Goal: Task Accomplishment & Management: Use online tool/utility

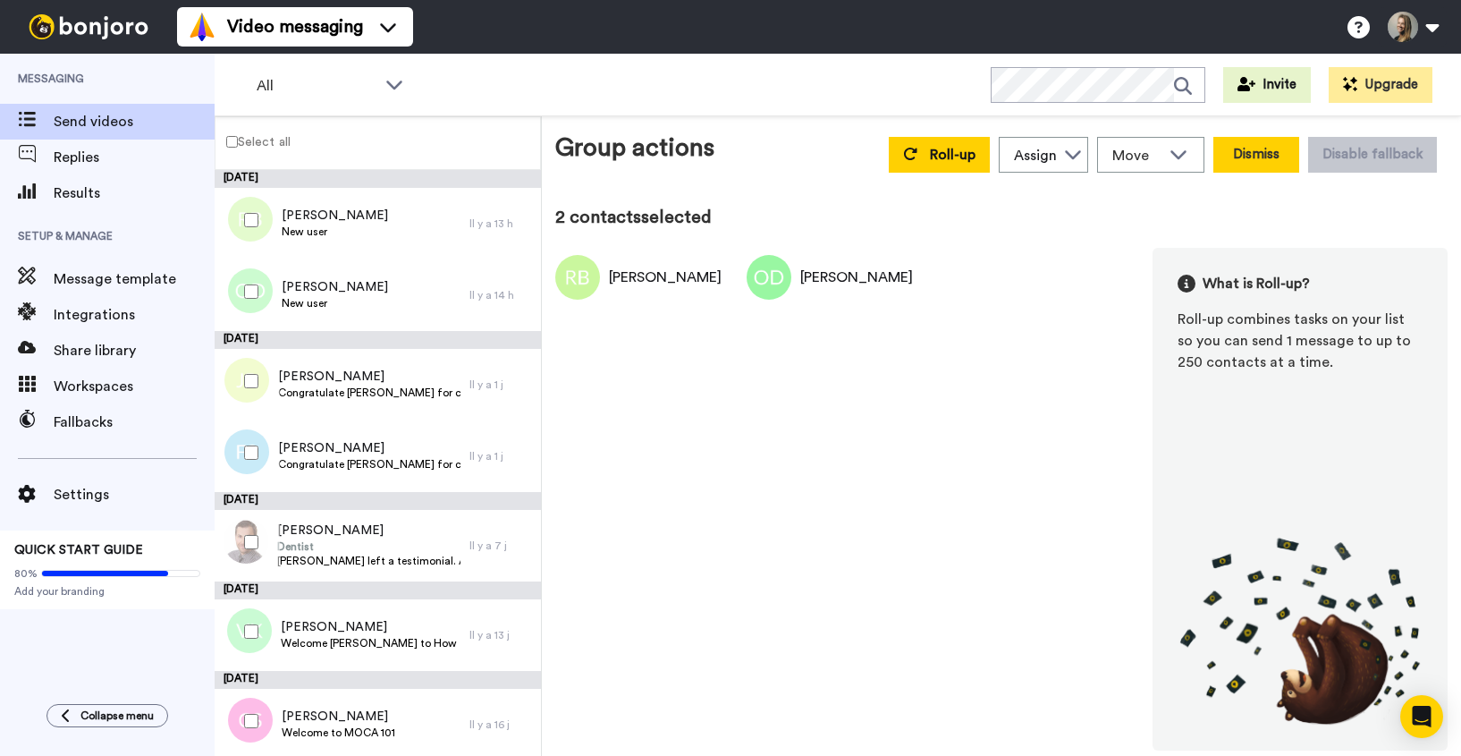
click at [1271, 156] on button "Dismiss" at bounding box center [1256, 155] width 86 height 36
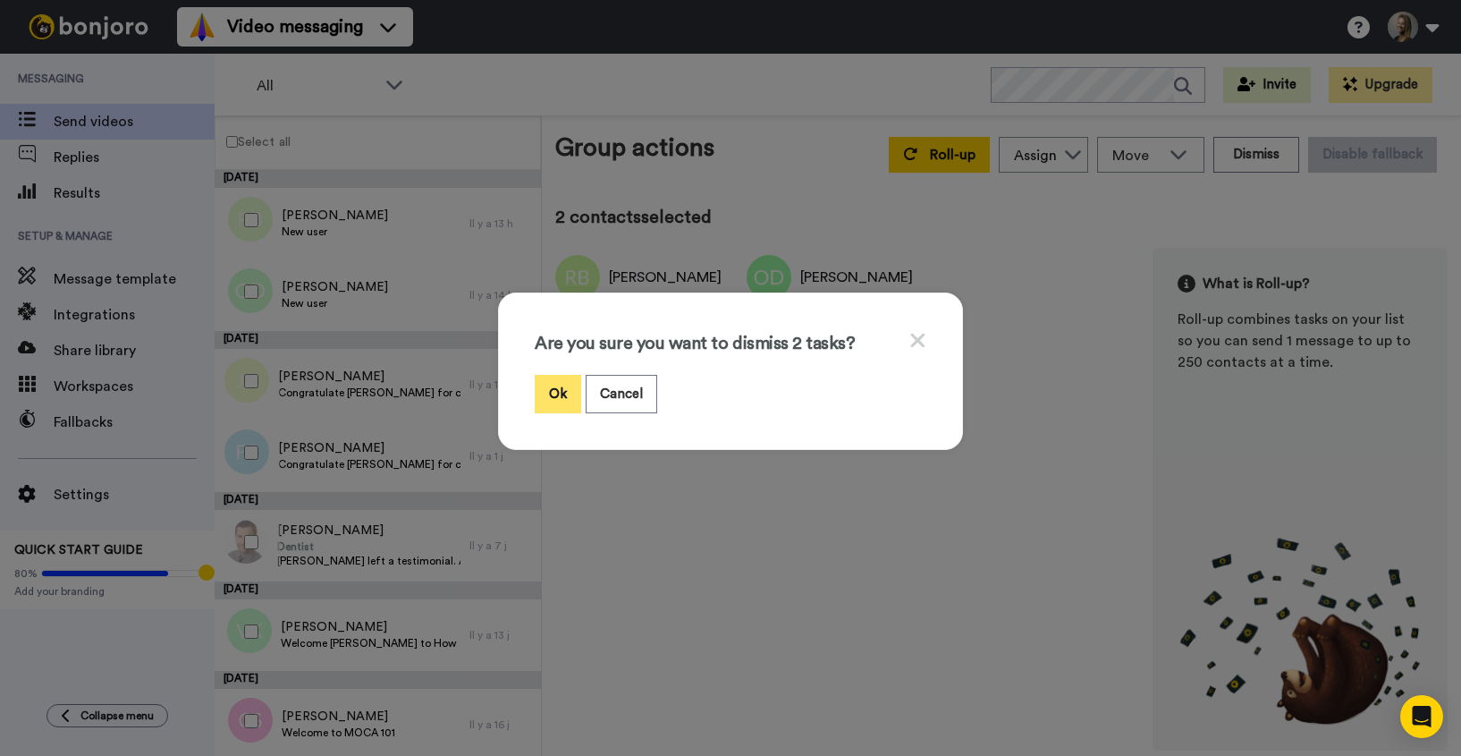
click at [561, 398] on button "Ok" at bounding box center [558, 394] width 46 height 38
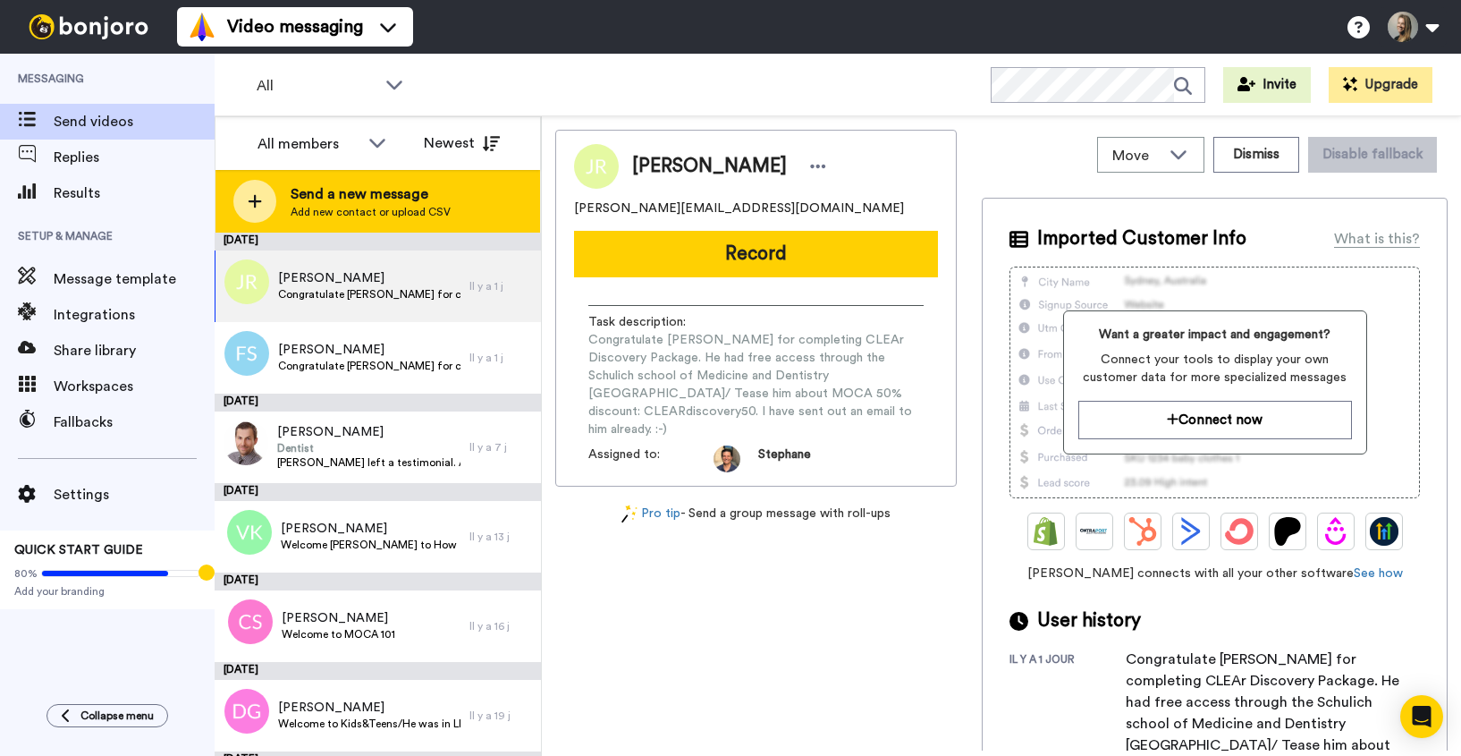
click at [350, 206] on span "Add new contact or upload CSV" at bounding box center [371, 212] width 160 height 14
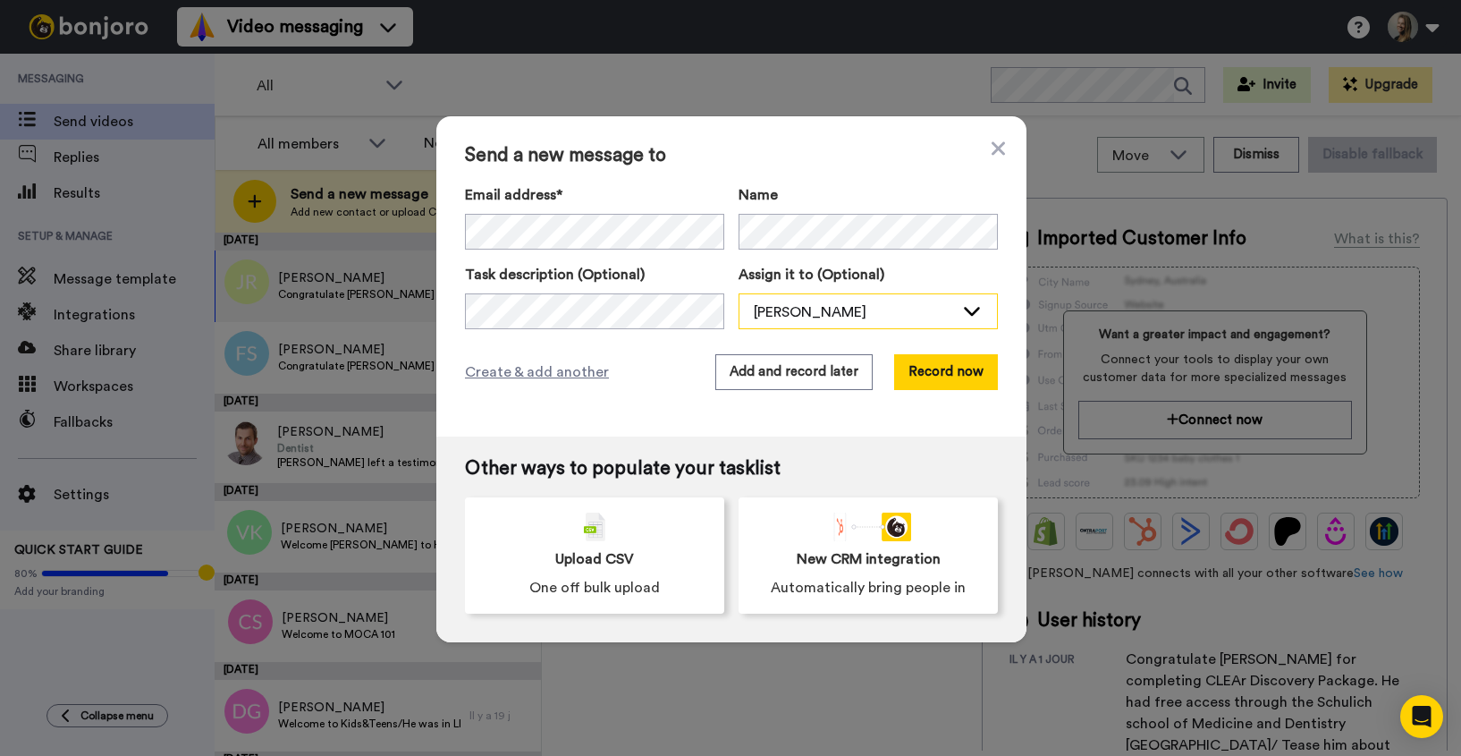
click at [781, 309] on div "[PERSON_NAME]" at bounding box center [854, 311] width 200 height 21
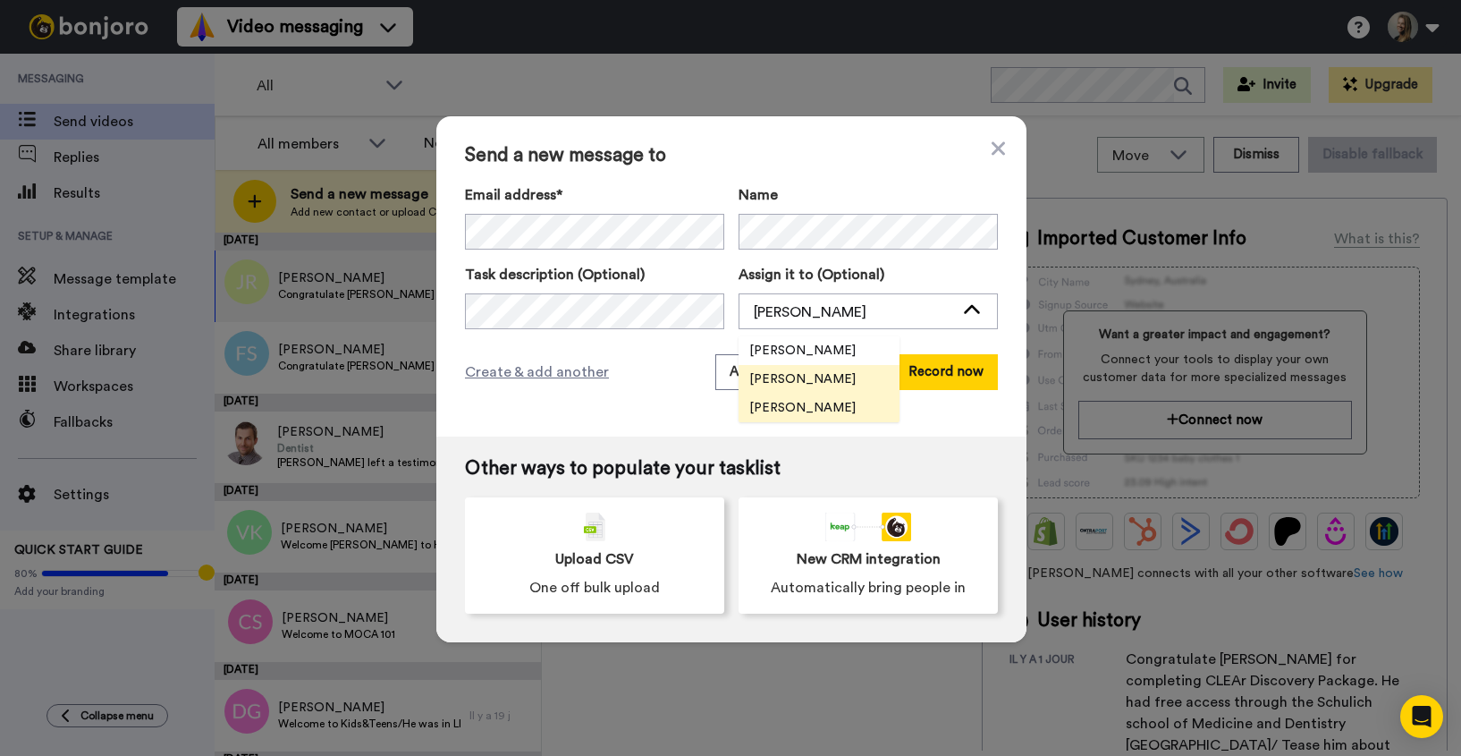
click at [781, 409] on span "[PERSON_NAME]" at bounding box center [803, 408] width 128 height 18
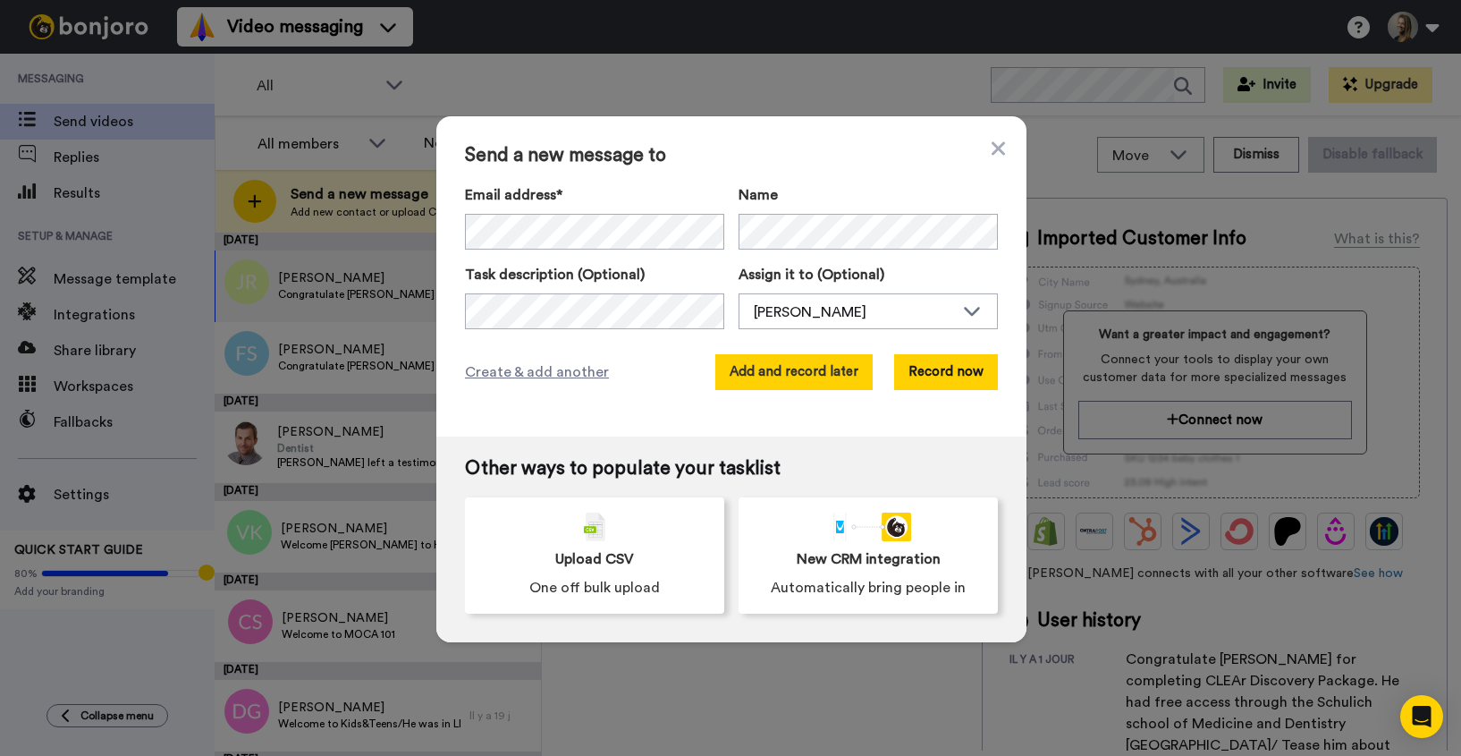
click at [774, 376] on button "Add and record later" at bounding box center [793, 372] width 157 height 36
